Goal: Communication & Community: Answer question/provide support

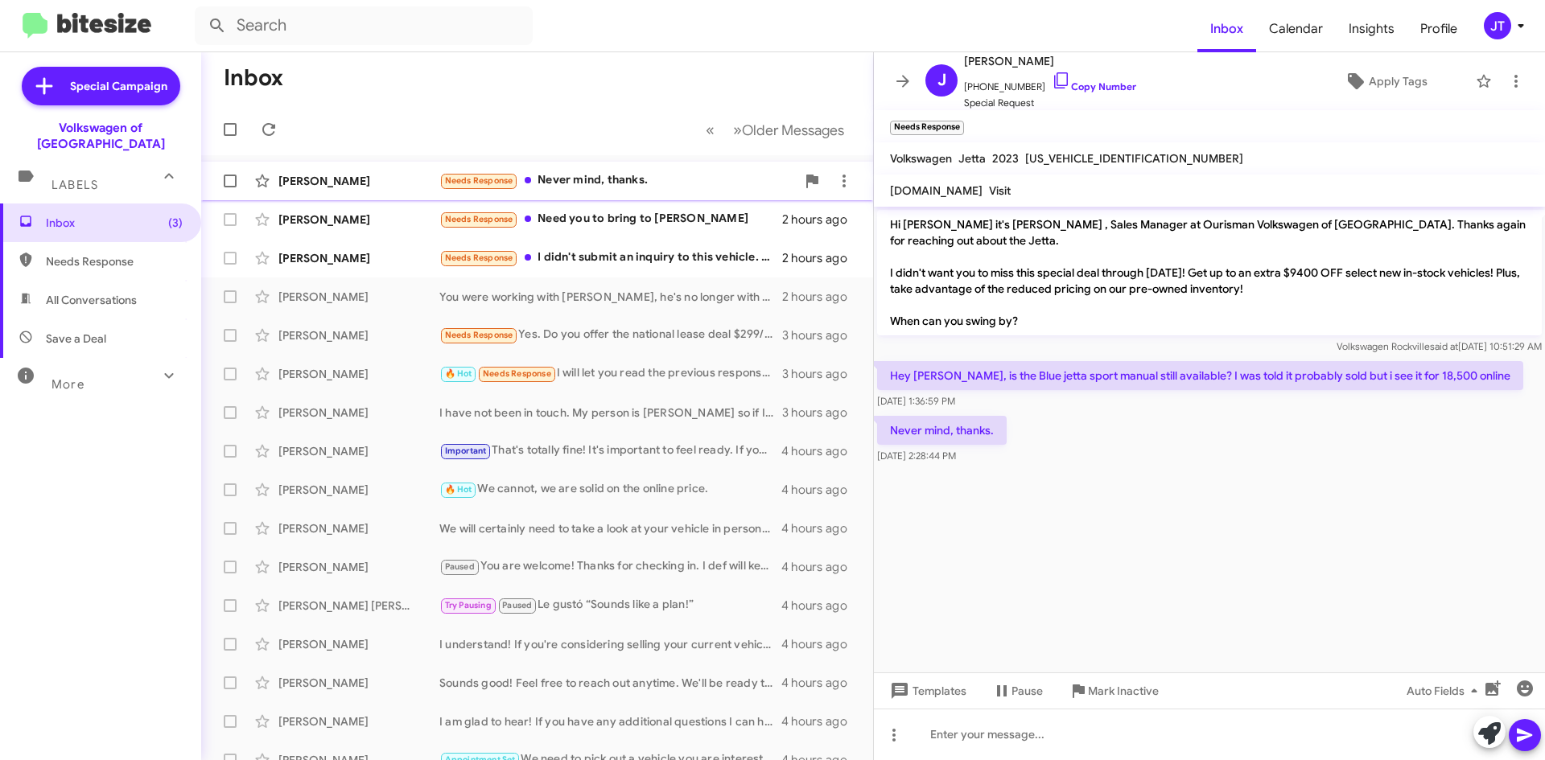
click at [588, 179] on div "Needs Response Never mind, thanks." at bounding box center [617, 180] width 356 height 19
click at [1506, 80] on icon at bounding box center [1515, 81] width 19 height 19
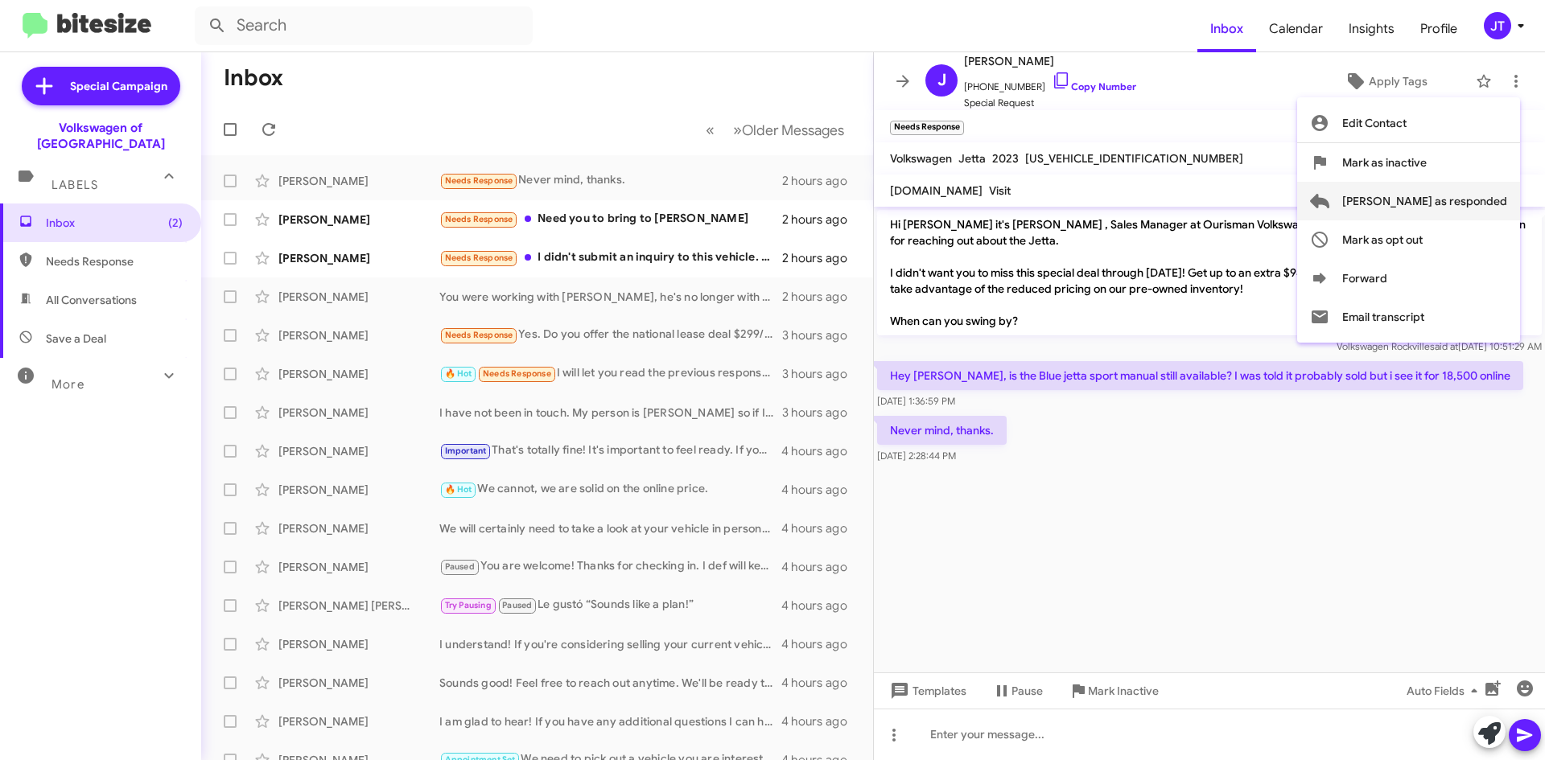
click at [1438, 204] on span "Mark as responded" at bounding box center [1424, 201] width 165 height 39
